Goal: Task Accomplishment & Management: Manage account settings

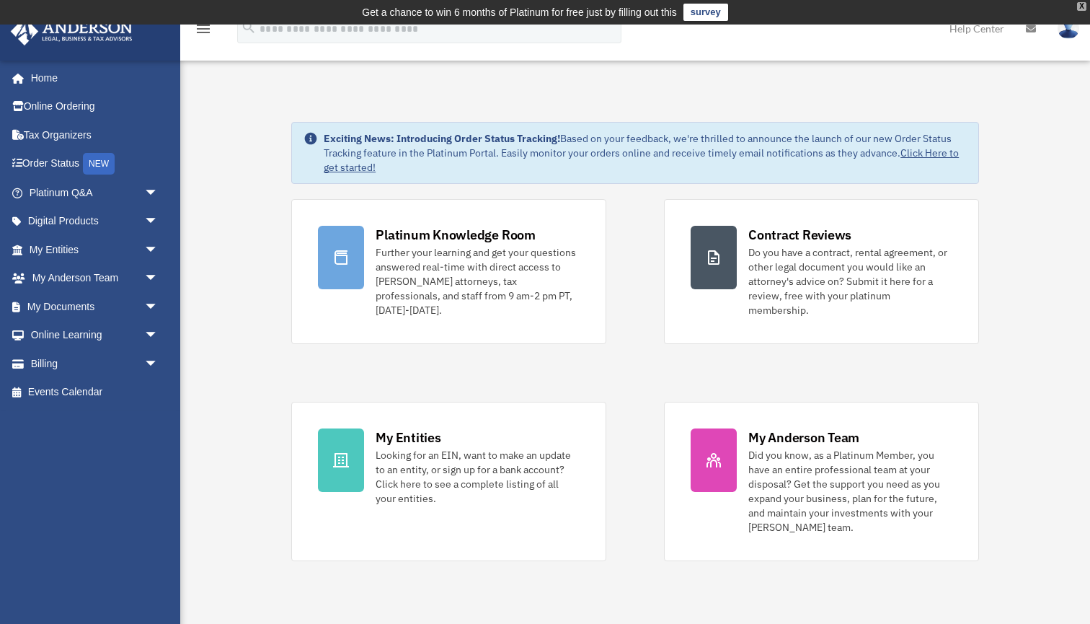
click at [1083, 5] on div "X" at bounding box center [1081, 6] width 9 height 9
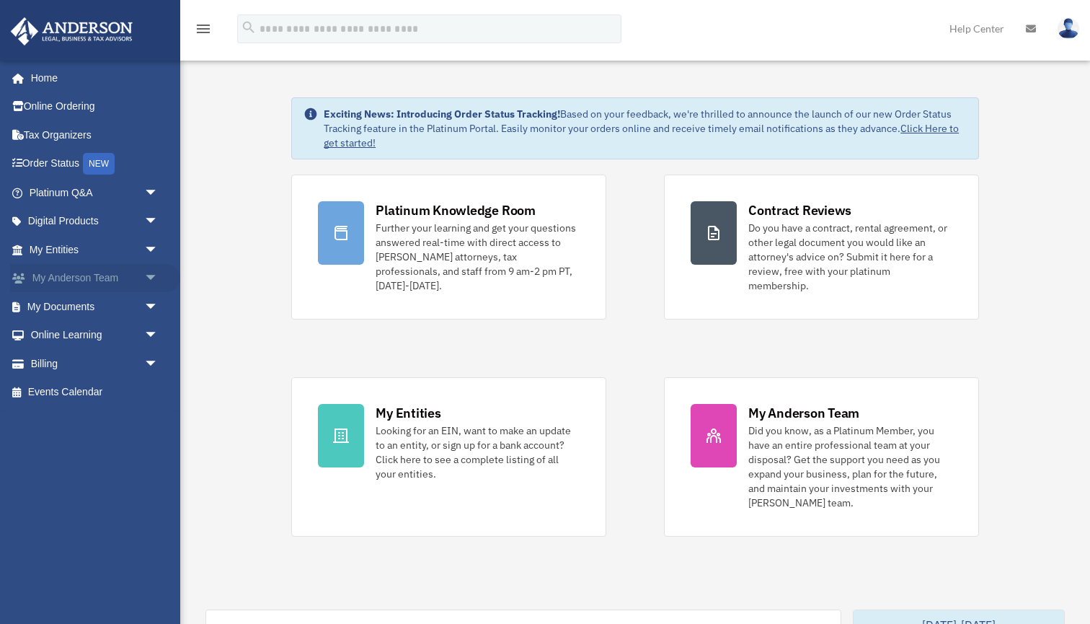
click at [151, 277] on span "arrow_drop_down" at bounding box center [158, 279] width 29 height 30
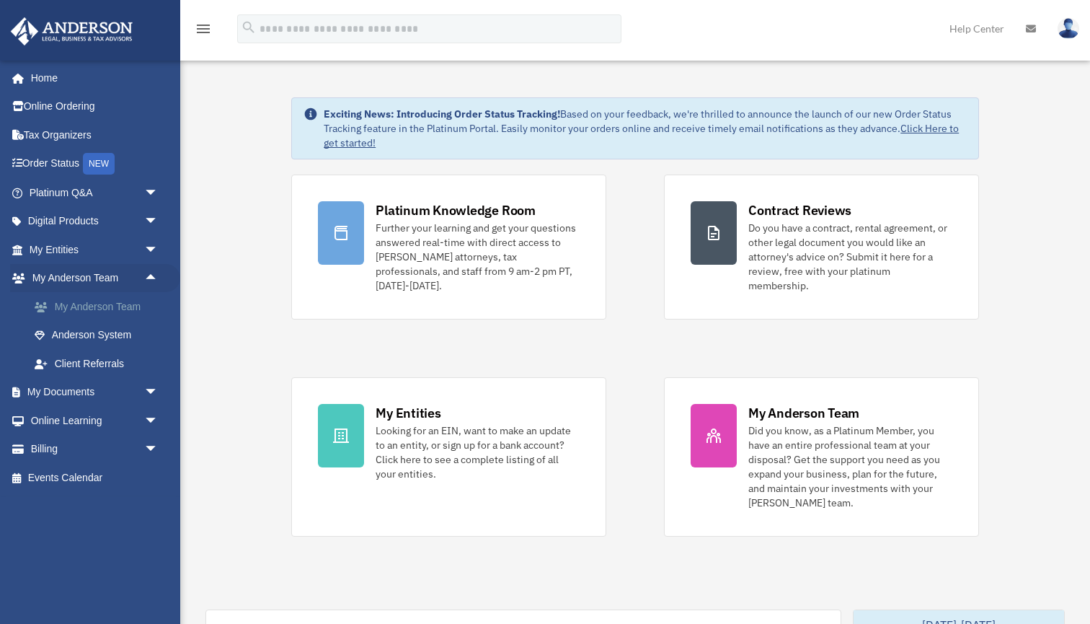
click at [117, 303] on link "My Anderson Team" at bounding box center [100, 306] width 160 height 29
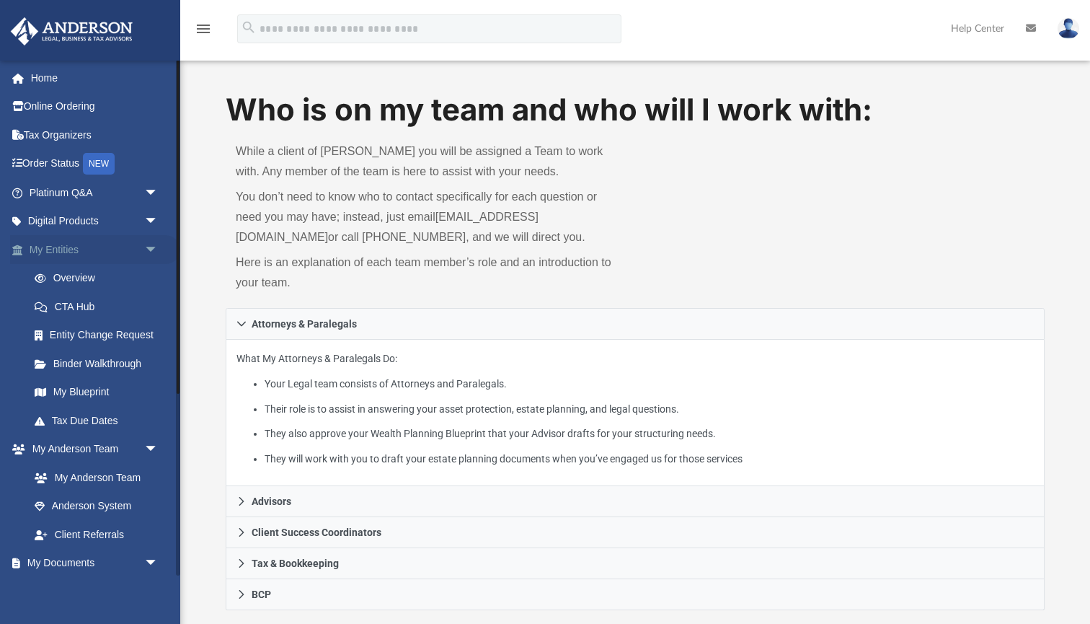
click at [147, 251] on span "arrow_drop_down" at bounding box center [158, 250] width 29 height 30
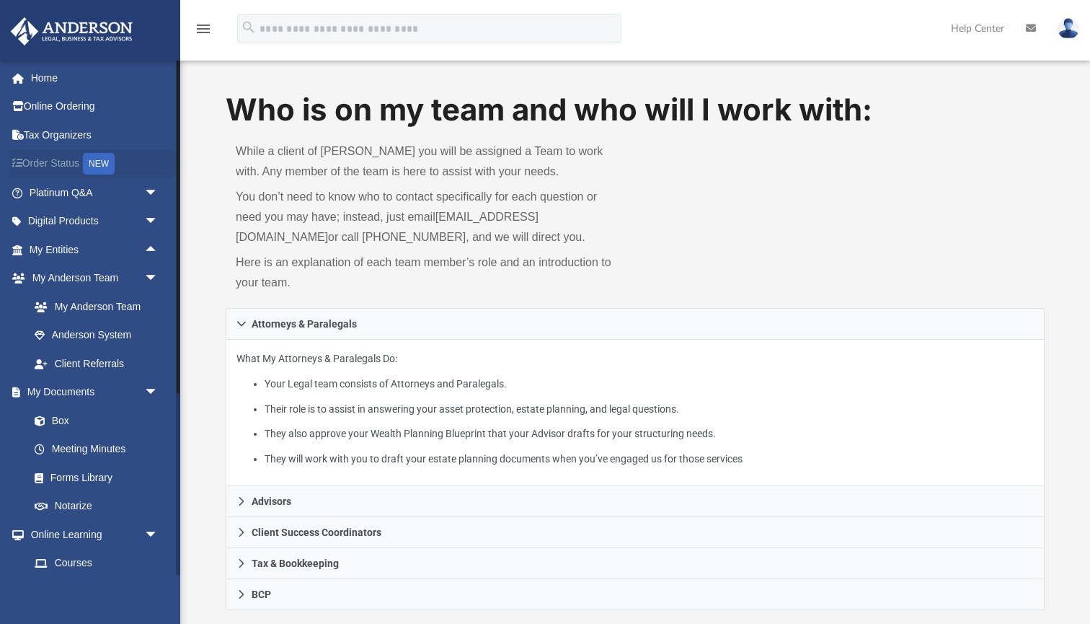
click at [69, 164] on link "Order Status NEW" at bounding box center [95, 164] width 170 height 30
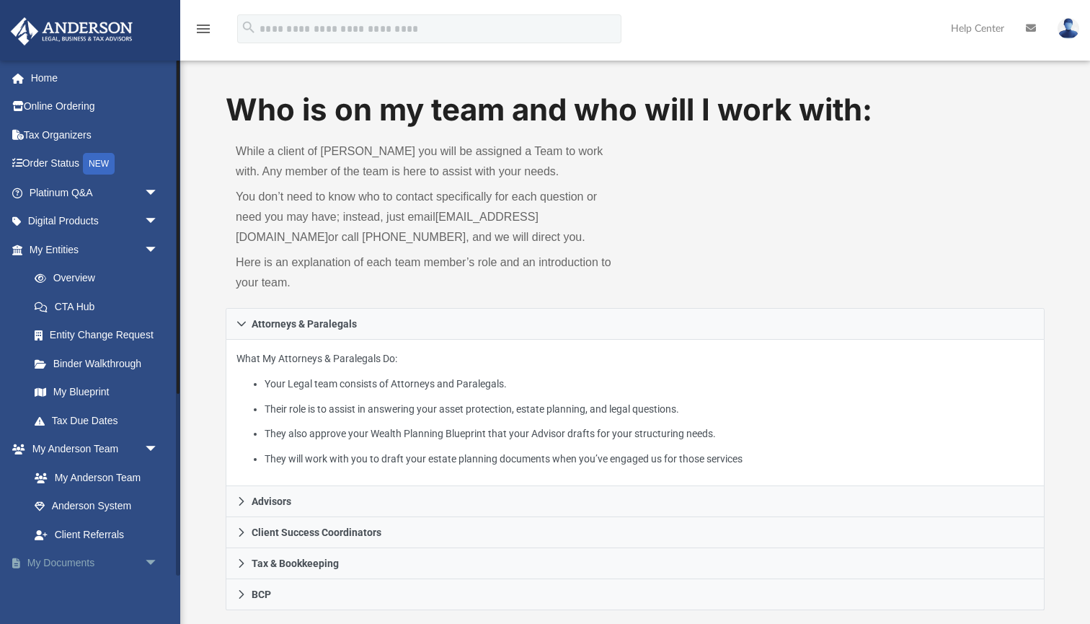
click at [117, 560] on link "My Documents arrow_drop_down" at bounding box center [95, 563] width 170 height 29
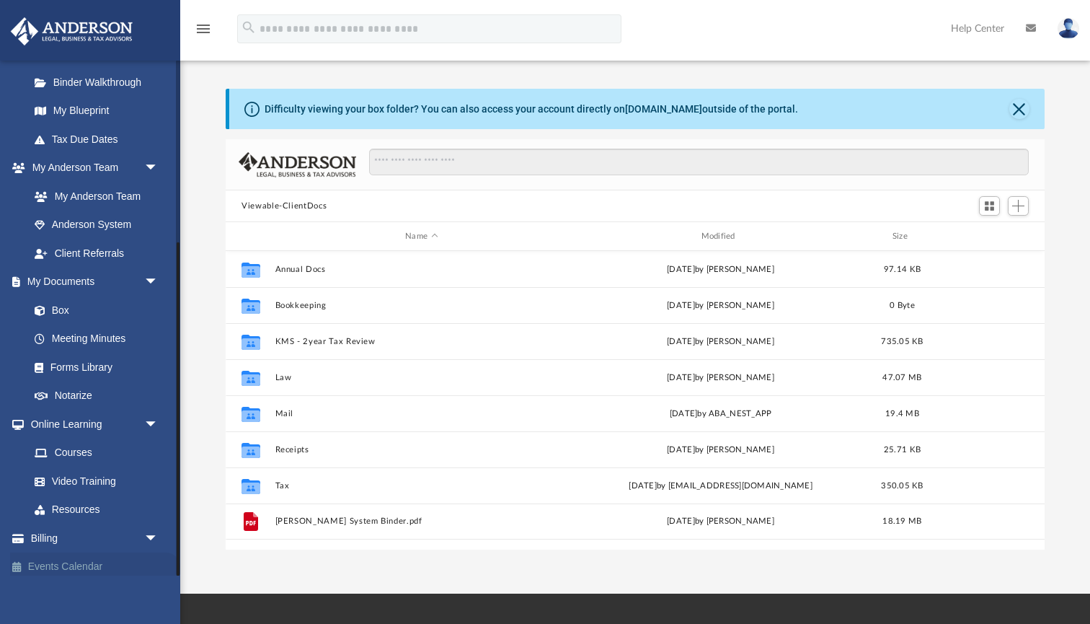
scroll to position [280, 0]
click at [137, 525] on link "Billing arrow_drop_down" at bounding box center [95, 539] width 170 height 29
click at [146, 528] on span "arrow_drop_down" at bounding box center [158, 540] width 29 height 30
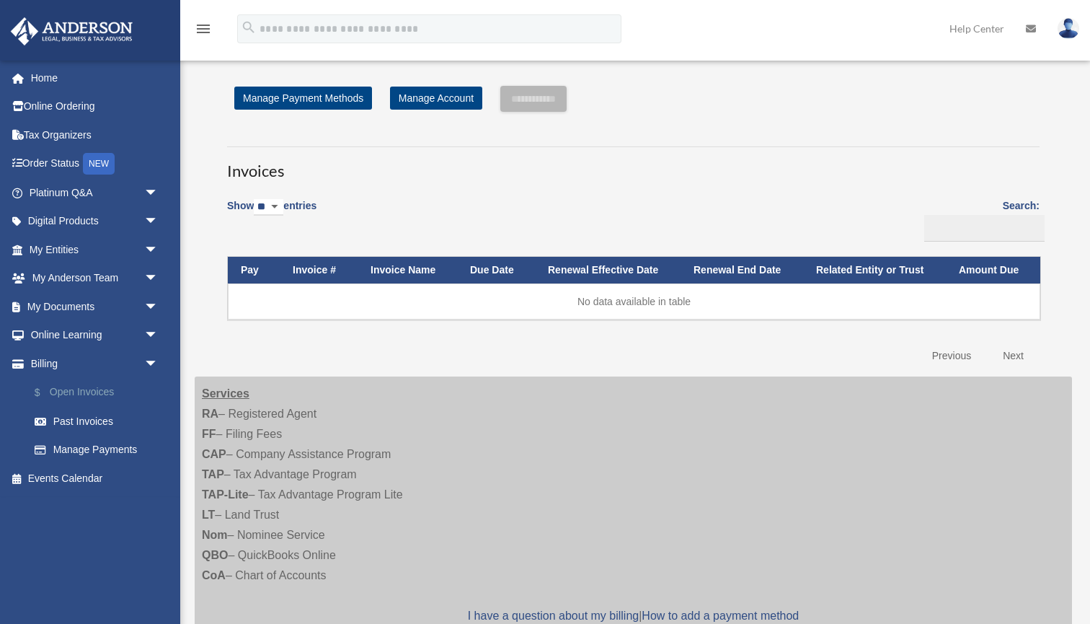
click at [78, 391] on link "$ Open Invoices" at bounding box center [100, 393] width 160 height 30
click at [78, 410] on link "Past Invoices" at bounding box center [100, 421] width 160 height 29
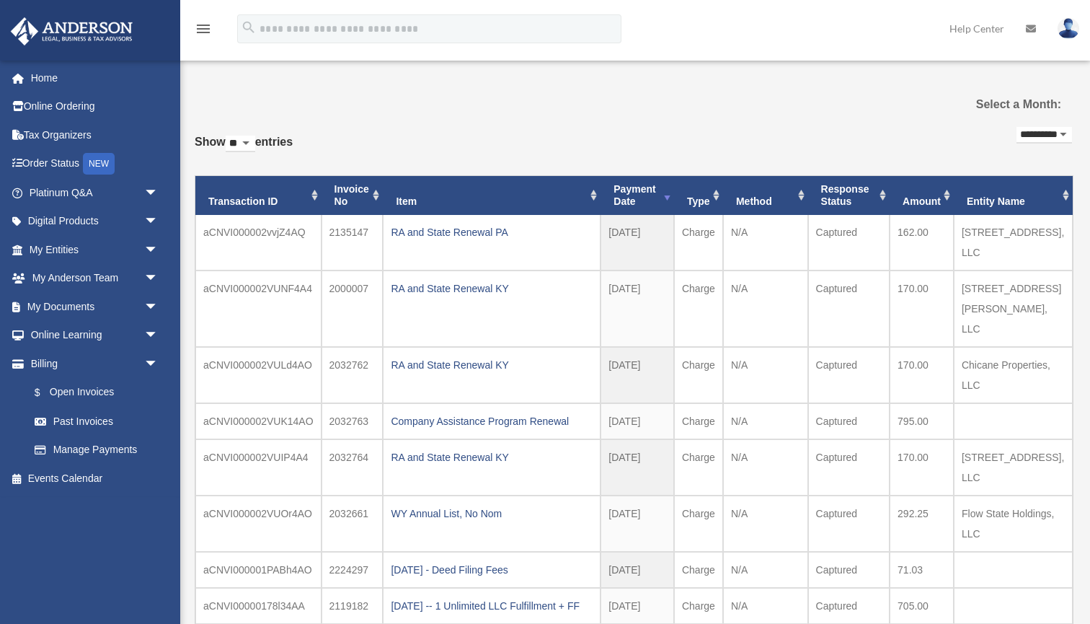
click at [1058, 31] on img at bounding box center [1069, 28] width 22 height 21
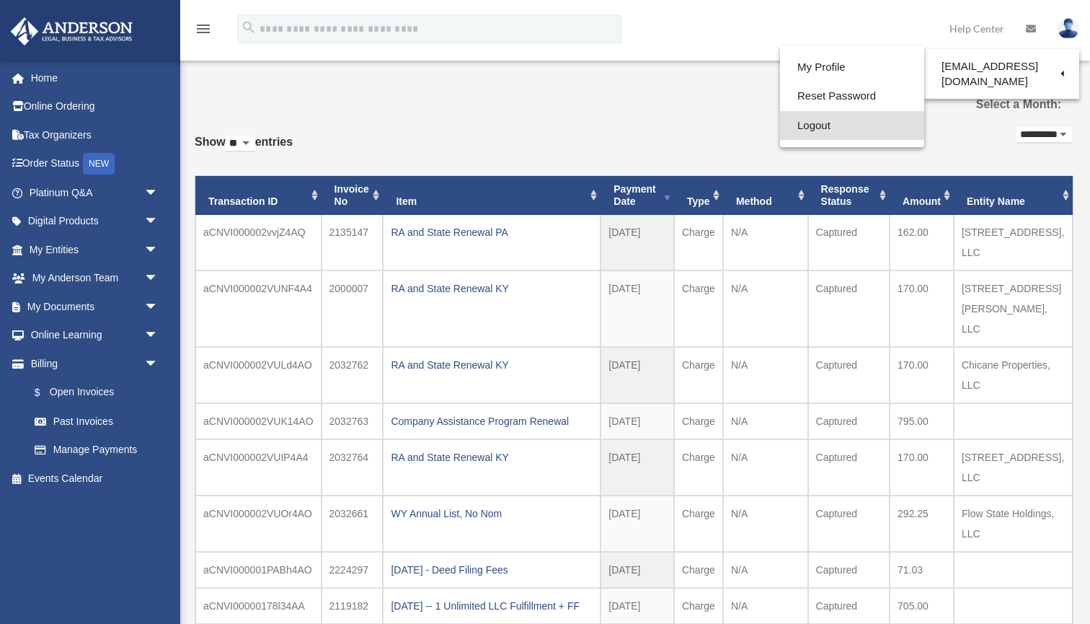
click at [836, 119] on link "Logout" at bounding box center [852, 126] width 144 height 30
